Goal: Check status: Check status

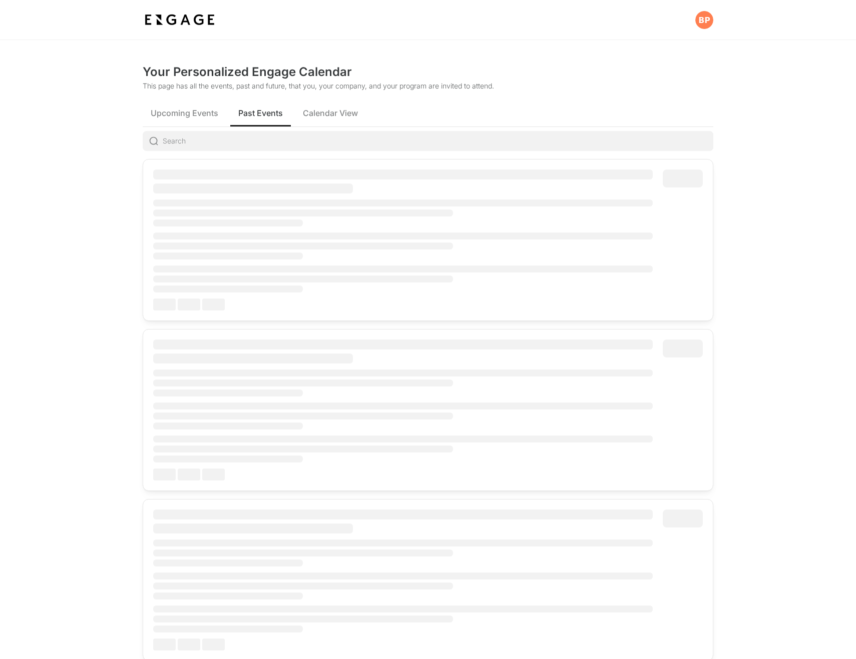
click at [257, 114] on span "Past Events" at bounding box center [260, 113] width 45 height 12
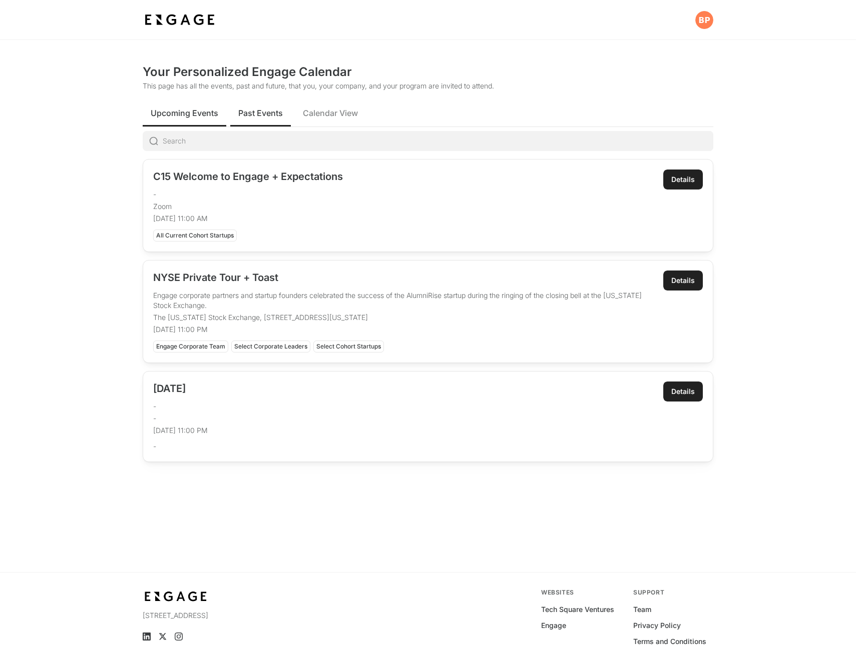
click at [191, 116] on span "Upcoming Events" at bounding box center [185, 113] width 68 height 12
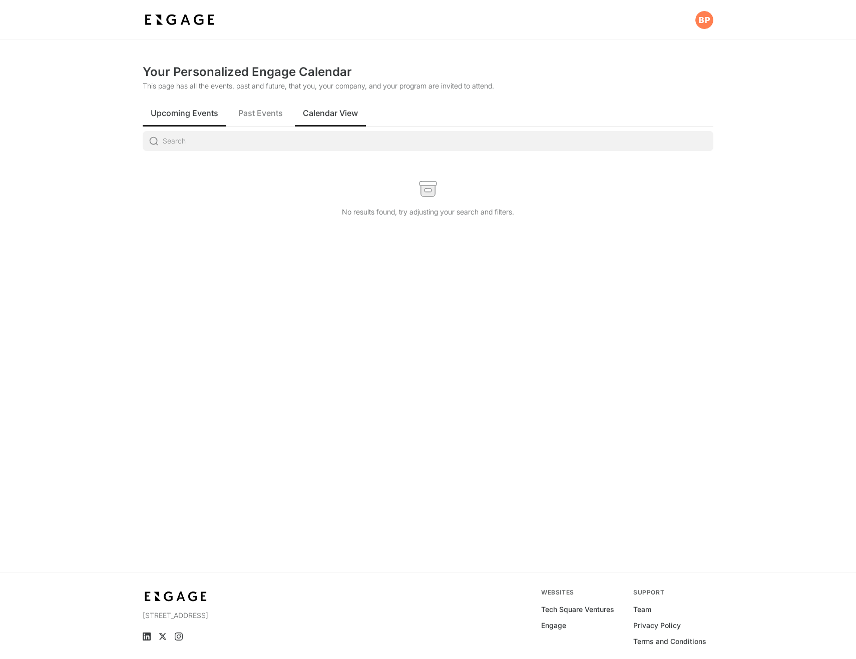
click at [301, 115] on button "Calendar View" at bounding box center [330, 113] width 71 height 28
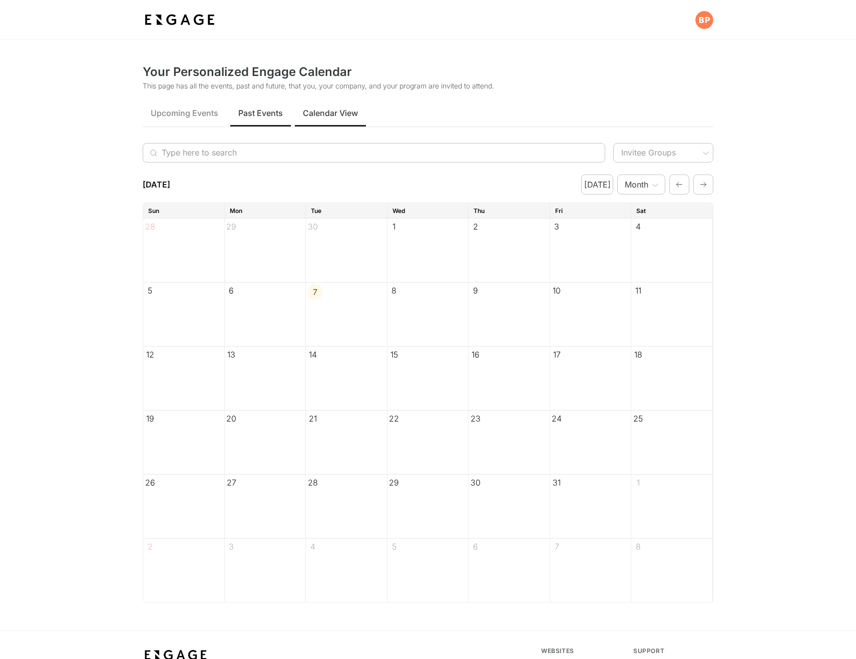
click at [234, 116] on button "Past Events" at bounding box center [260, 113] width 61 height 28
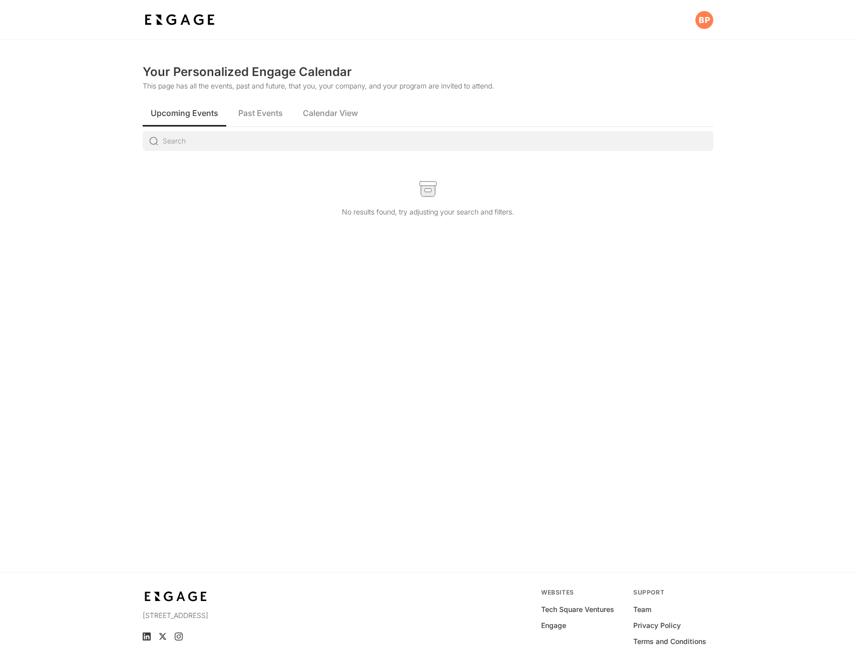
click at [196, 113] on span "Upcoming Events" at bounding box center [185, 113] width 68 height 12
